Goal: Task Accomplishment & Management: Manage account settings

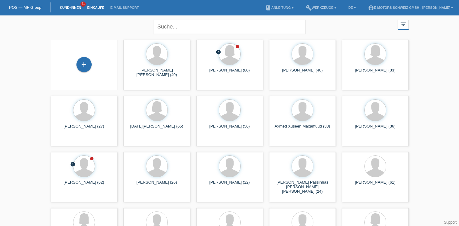
click at [98, 8] on link "Einkäufe" at bounding box center [95, 8] width 23 height 4
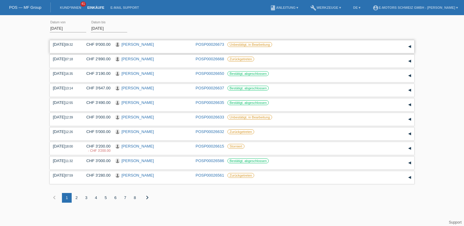
click at [136, 44] on link "[PERSON_NAME]" at bounding box center [137, 44] width 32 height 5
click at [130, 74] on link "Isa Koyuncu" at bounding box center [137, 73] width 32 height 5
click at [135, 163] on div "[PERSON_NAME]" at bounding box center [137, 161] width 32 height 5
click at [141, 161] on link "[PERSON_NAME]" at bounding box center [137, 161] width 32 height 5
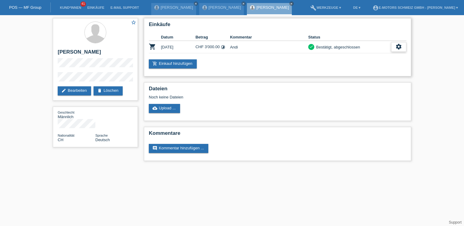
click at [396, 46] on icon "settings" at bounding box center [398, 46] width 7 height 7
click at [373, 85] on span "Stornierung hinzufügen..." at bounding box center [378, 83] width 46 height 7
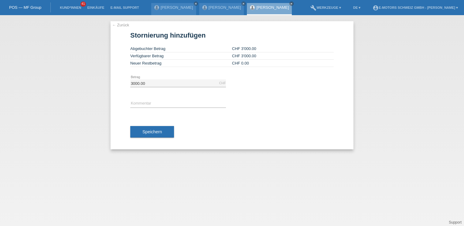
click at [145, 100] on div "error Kommentar" at bounding box center [178, 104] width 96 height 21
click at [145, 104] on input "text" at bounding box center [178, 104] width 96 height 8
type input "falsch"
click at [150, 133] on span "Speichern" at bounding box center [151, 132] width 19 height 5
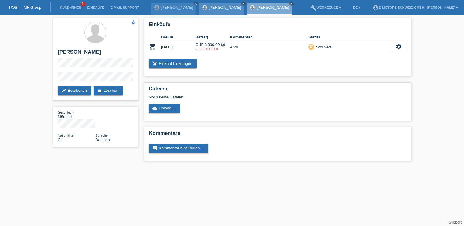
click at [242, 2] on icon "close" at bounding box center [243, 3] width 3 height 3
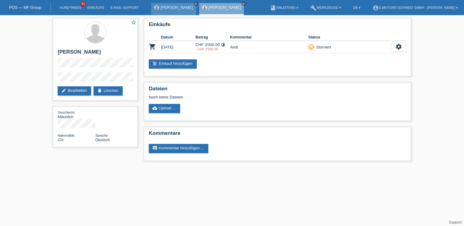
click at [195, 2] on icon "close" at bounding box center [195, 3] width 3 height 3
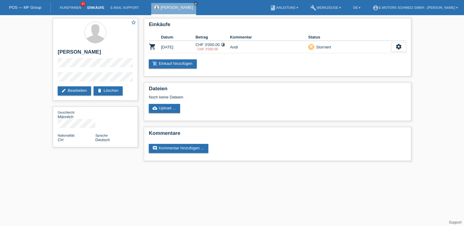
click at [93, 8] on link "Einkäufe" at bounding box center [95, 8] width 23 height 4
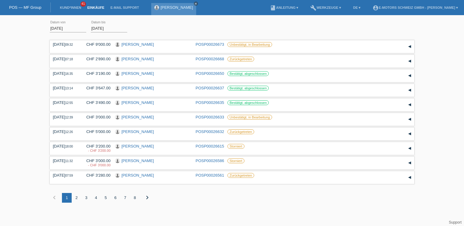
click at [194, 4] on icon "close" at bounding box center [195, 3] width 3 height 3
